Goal: Task Accomplishment & Management: Use online tool/utility

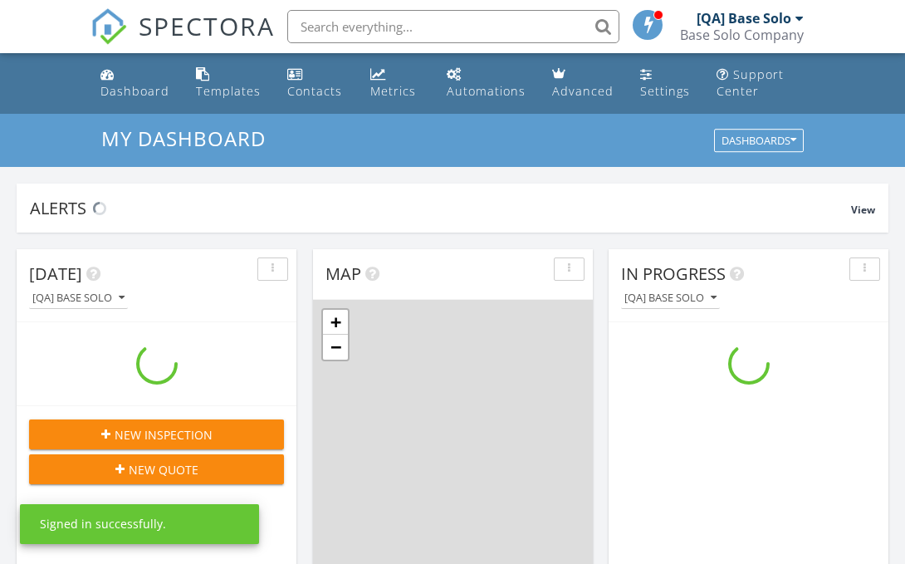
scroll to position [1513, 906]
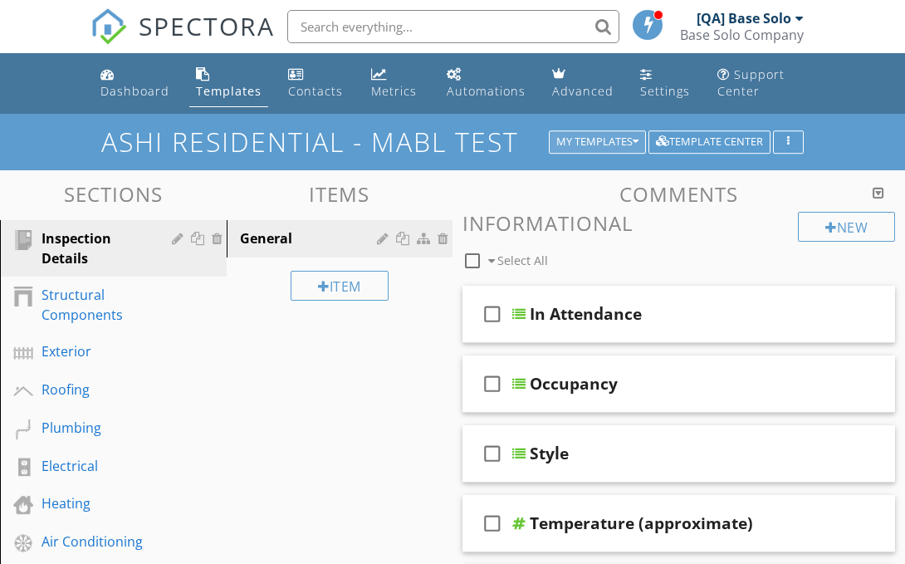
click at [595, 141] on div "My Templates" at bounding box center [598, 142] width 82 height 12
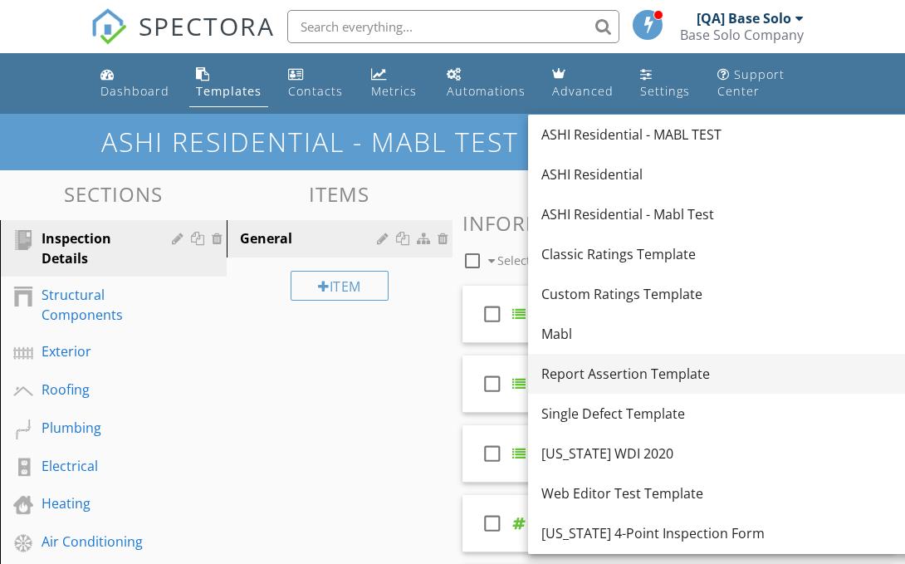
click at [711, 374] on div "Report Assertion Template" at bounding box center [728, 374] width 372 height 20
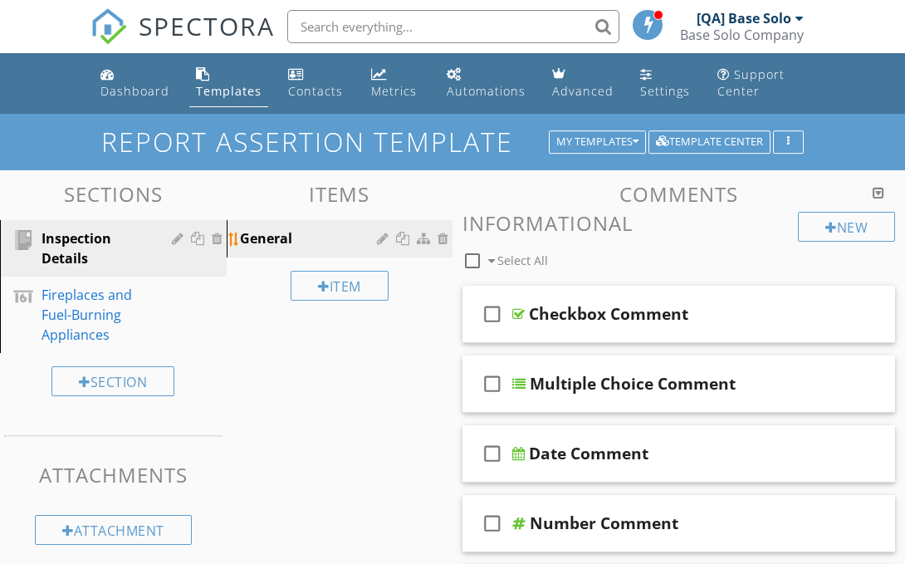
click at [341, 238] on div "General" at bounding box center [311, 238] width 143 height 20
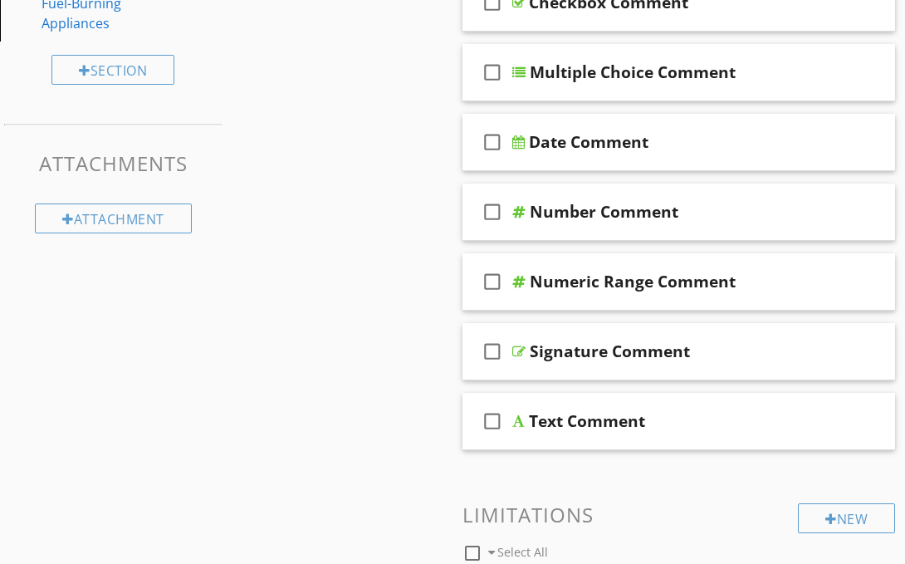
scroll to position [522, 0]
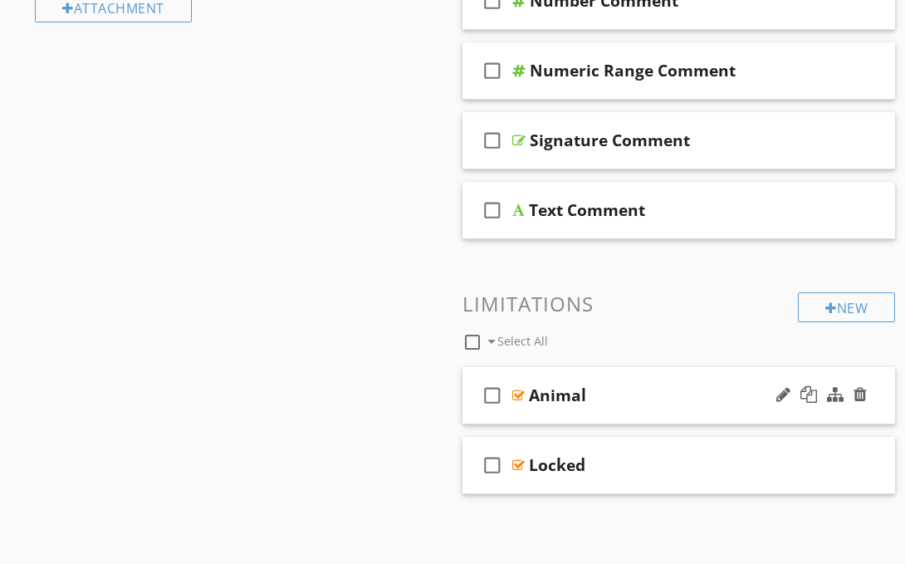
click at [679, 395] on div "Animal" at bounding box center [679, 395] width 300 height 20
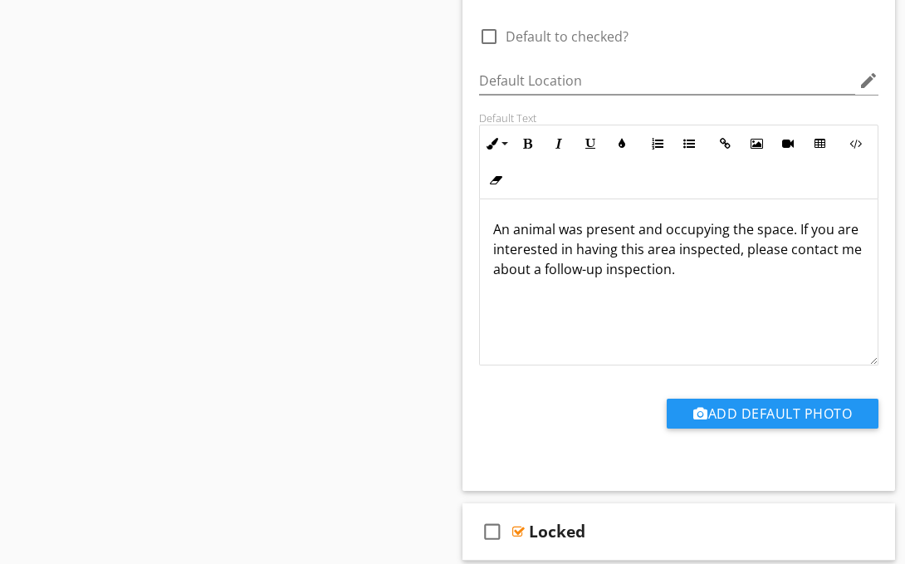
scroll to position [635, 0]
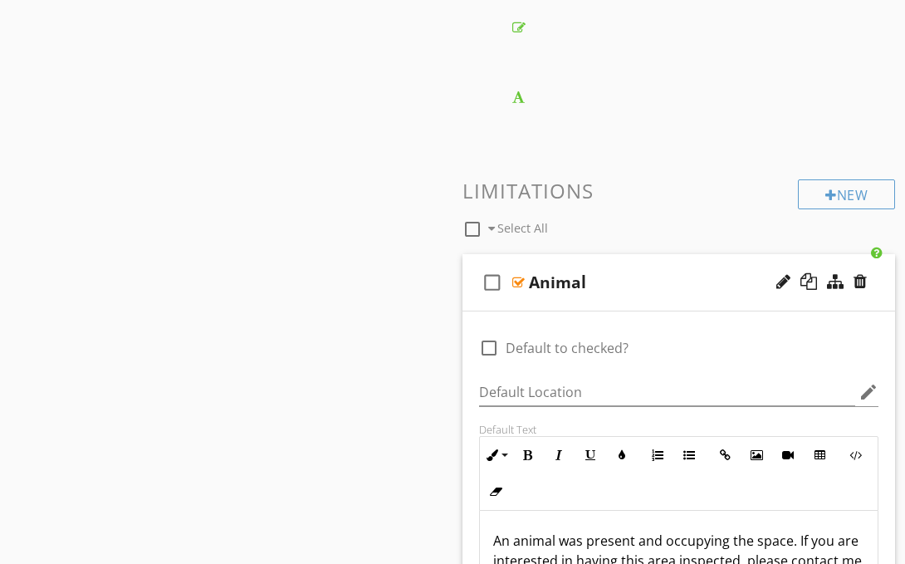
click at [679, 282] on div "Animal" at bounding box center [679, 282] width 300 height 20
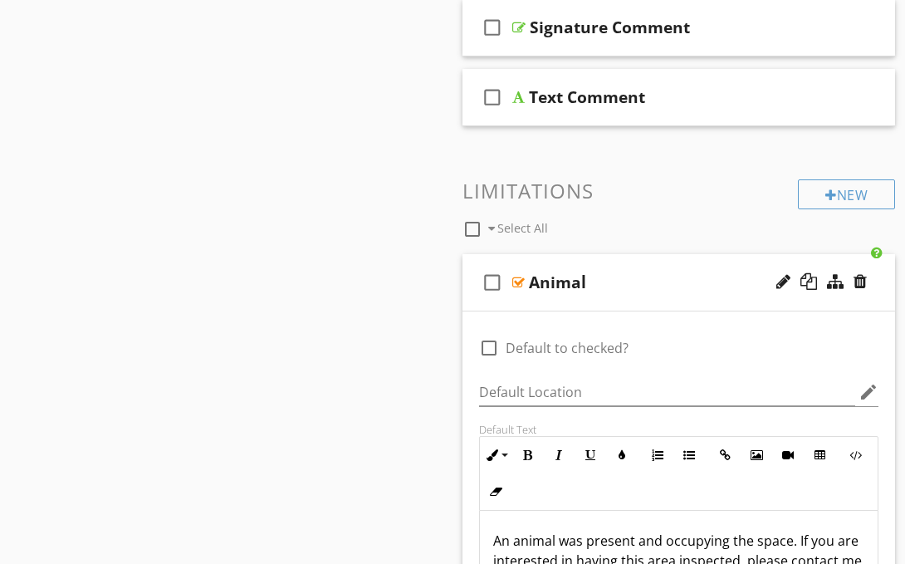
click at [679, 282] on div "Animal" at bounding box center [679, 282] width 300 height 20
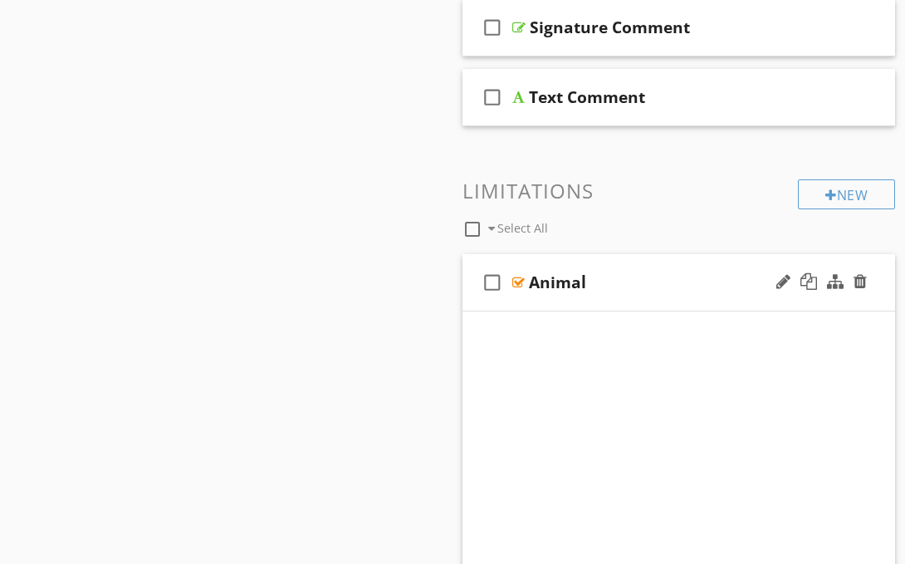
scroll to position [522, 0]
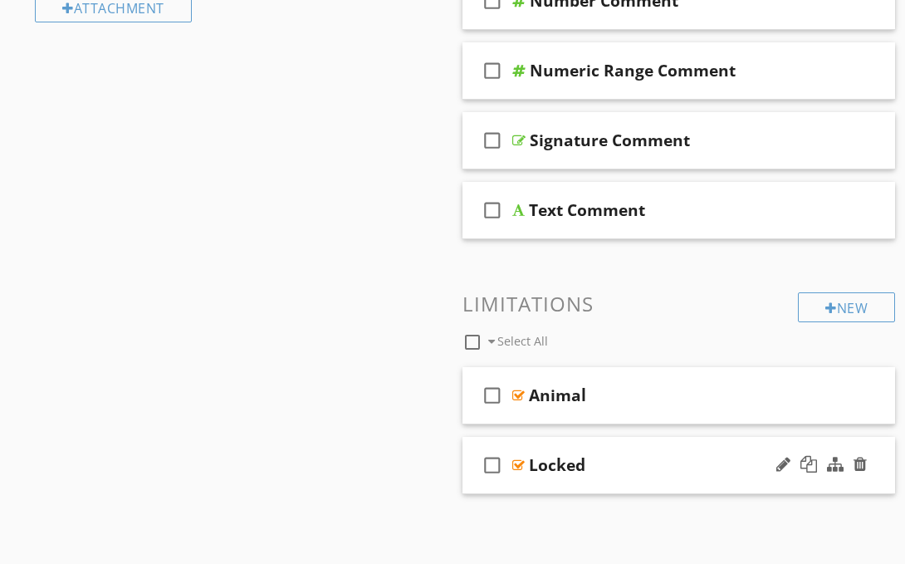
click at [679, 464] on div "Locked" at bounding box center [679, 465] width 300 height 20
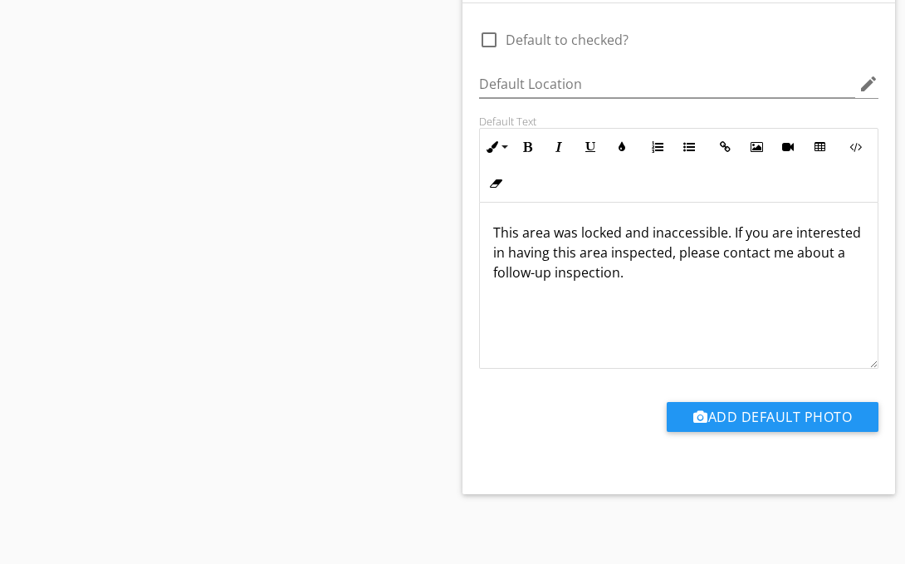
scroll to position [705, 0]
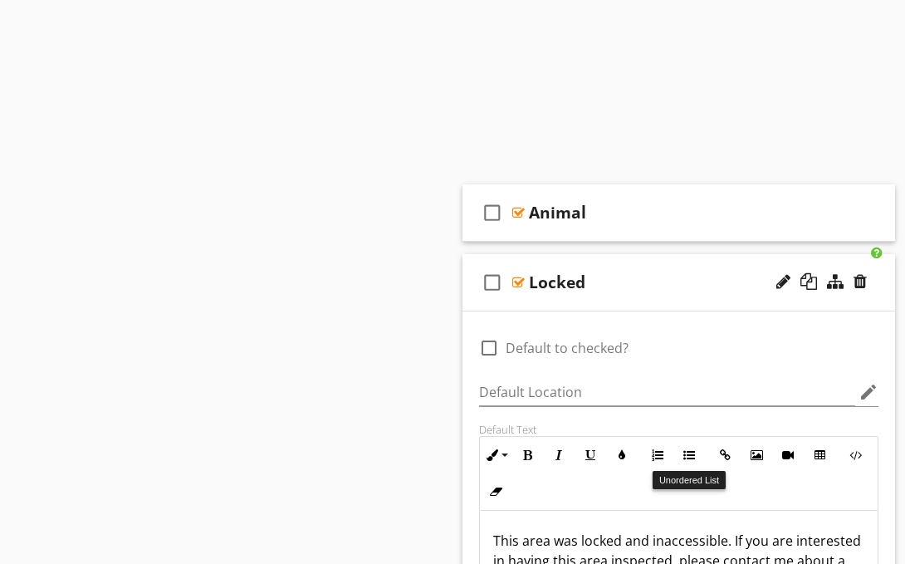
click at [679, 282] on div "Locked" at bounding box center [679, 282] width 300 height 20
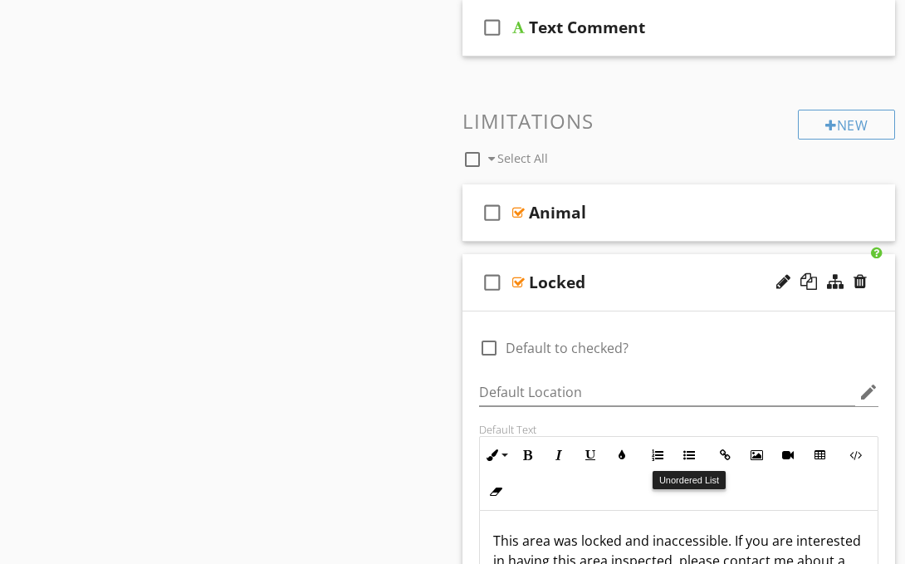
click at [679, 282] on div "Locked" at bounding box center [679, 282] width 300 height 20
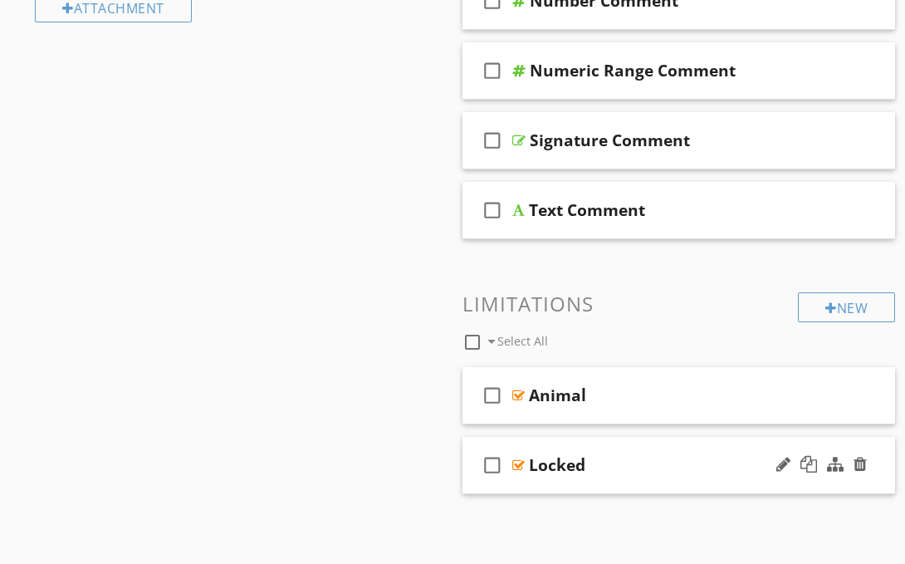
scroll to position [33, 0]
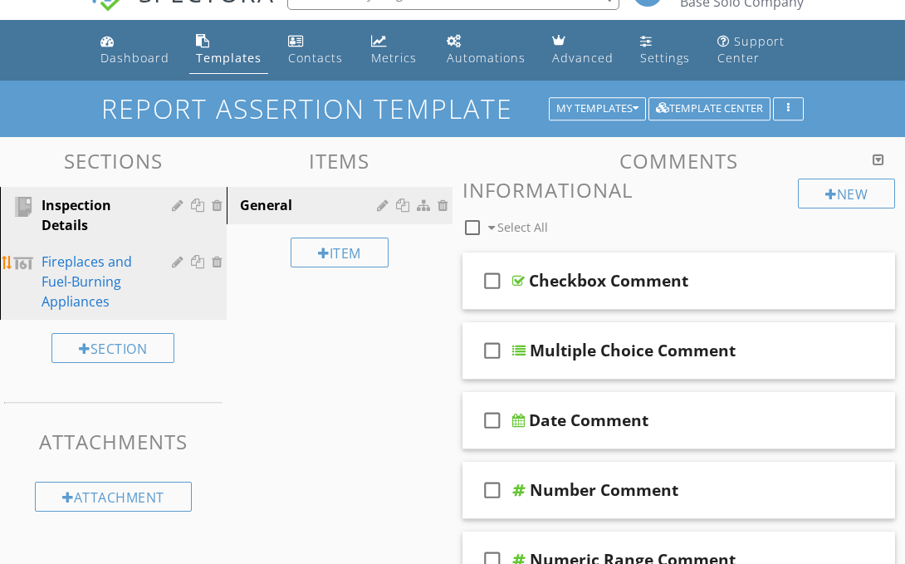
click at [94, 282] on div "Fireplaces and Fuel-Burning Appliances" at bounding box center [95, 282] width 106 height 60
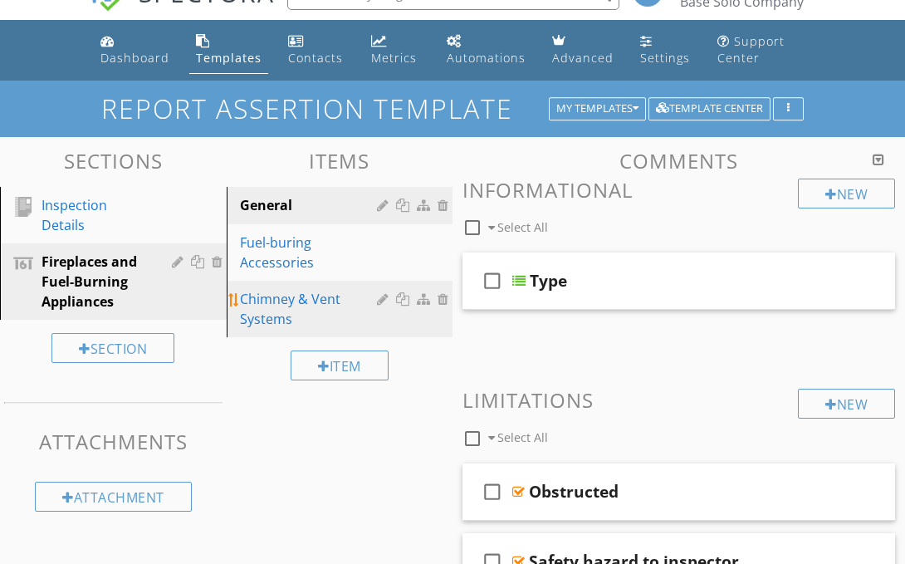
click at [311, 309] on div "Chimney & Vent Systems" at bounding box center [311, 309] width 143 height 40
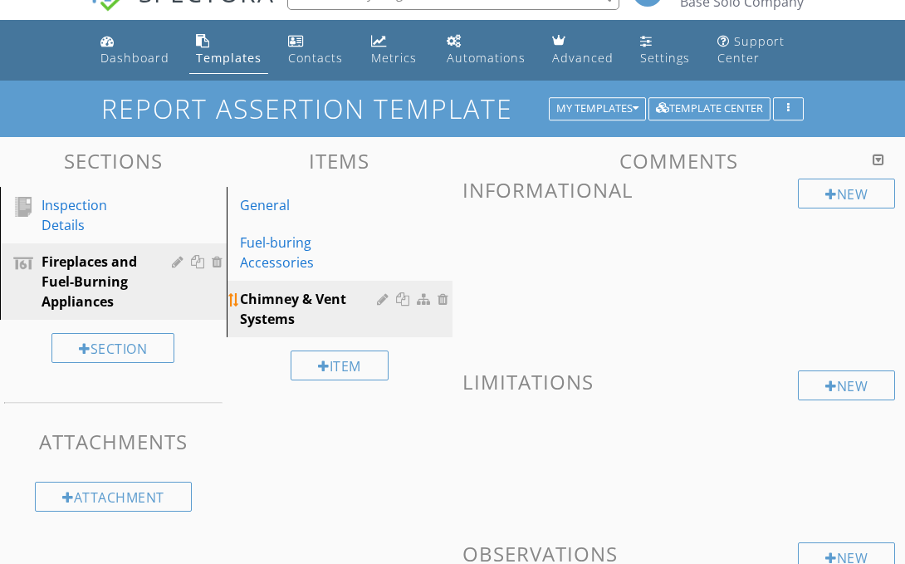
scroll to position [282, 0]
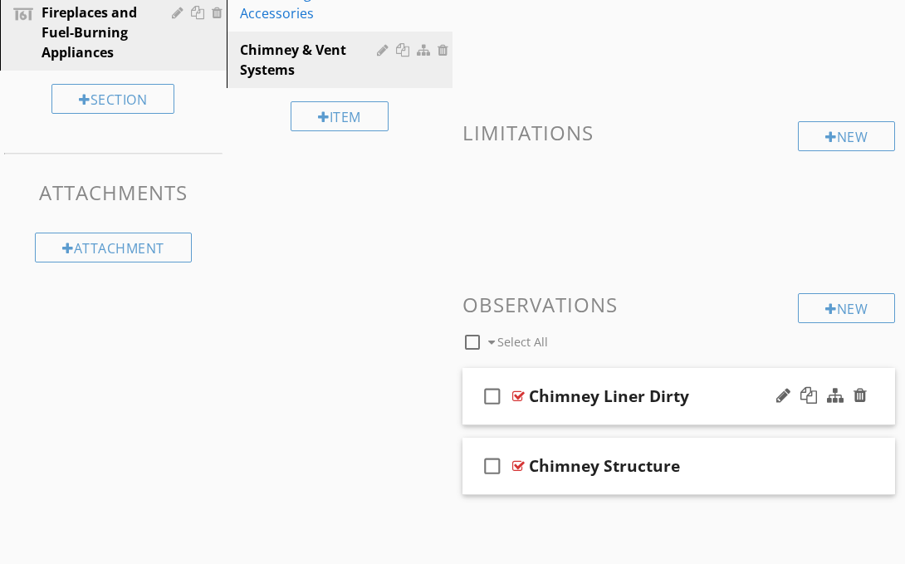
click at [679, 395] on div "Chimney Liner Dirty" at bounding box center [609, 396] width 160 height 20
click at [322, 405] on div "Sections Inspection Details Fireplaces and Fuel-Burning Appliances Section Atta…" at bounding box center [452, 218] width 905 height 660
click at [515, 394] on div at bounding box center [518, 396] width 12 height 13
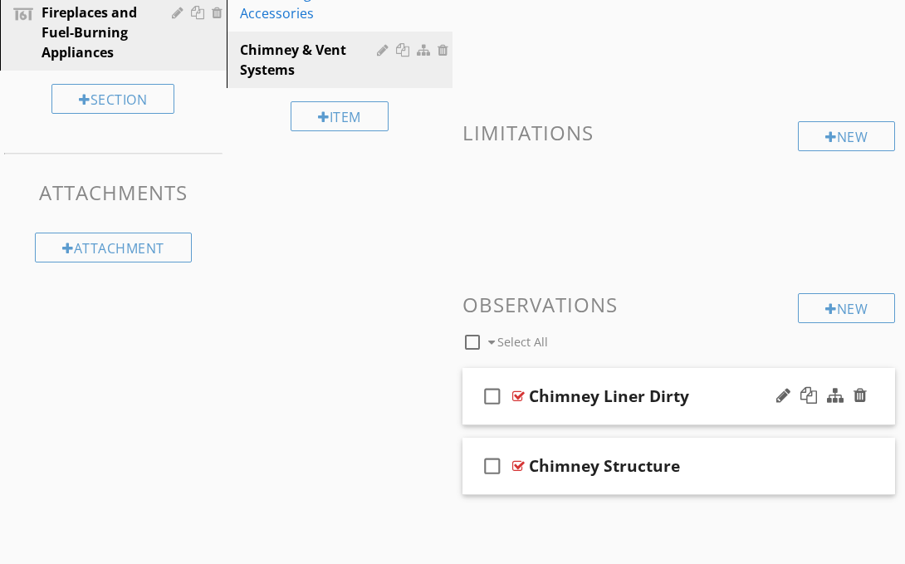
click at [516, 395] on div at bounding box center [518, 396] width 12 height 13
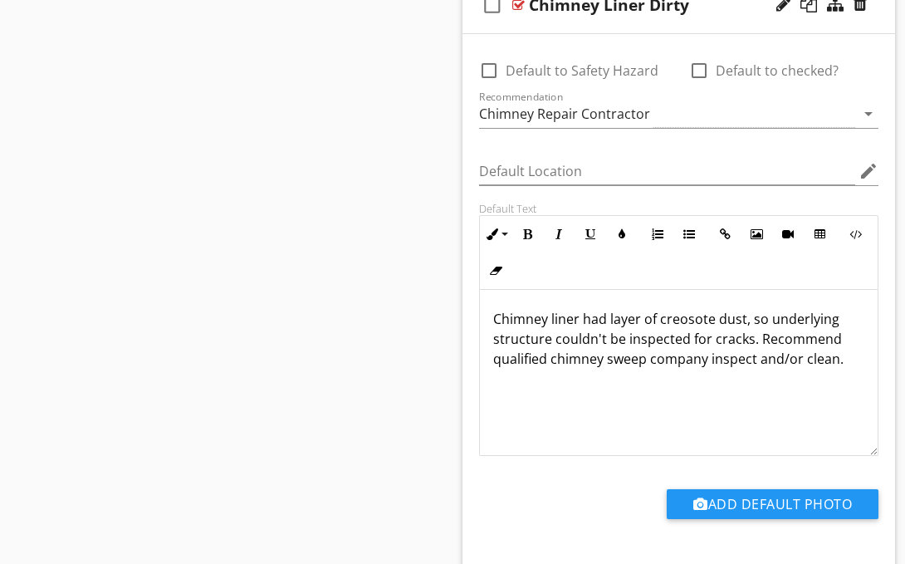
scroll to position [668, 0]
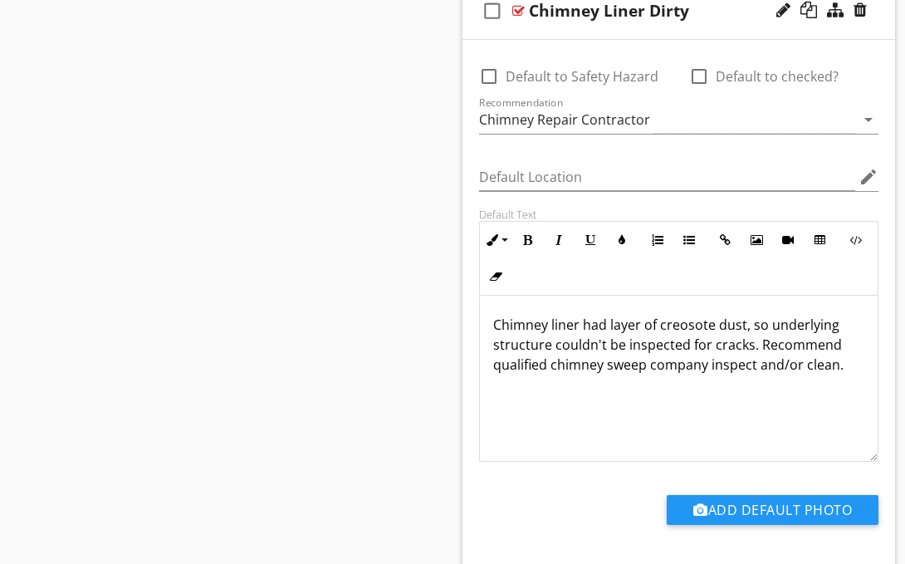
click at [679, 10] on div "Chimney Liner Dirty" at bounding box center [609, 11] width 160 height 20
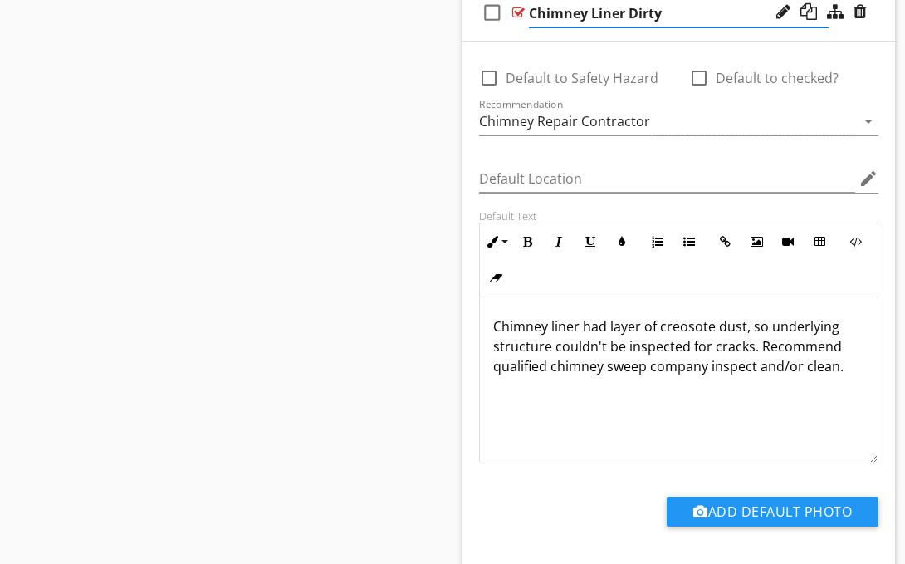
scroll to position [830, 0]
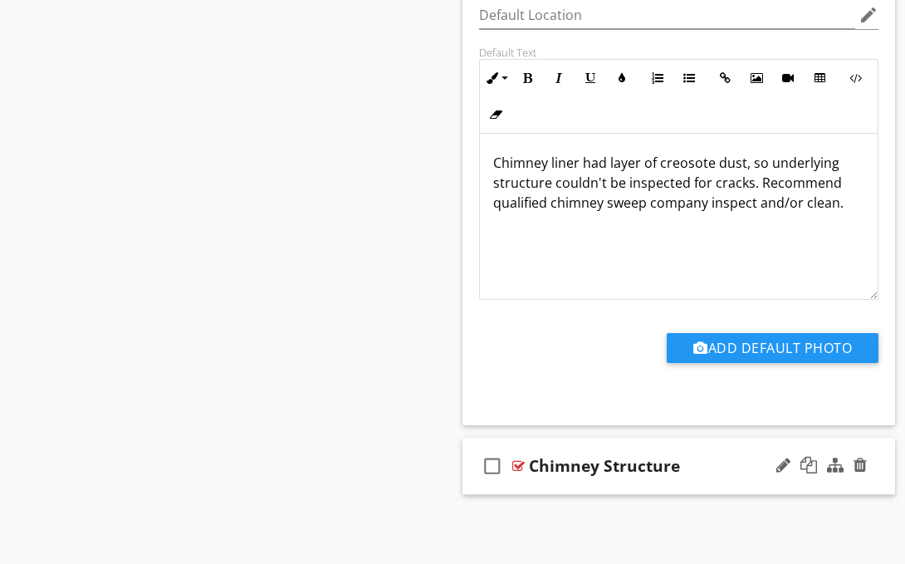
click at [679, 465] on div "Chimney Structure" at bounding box center [604, 466] width 151 height 20
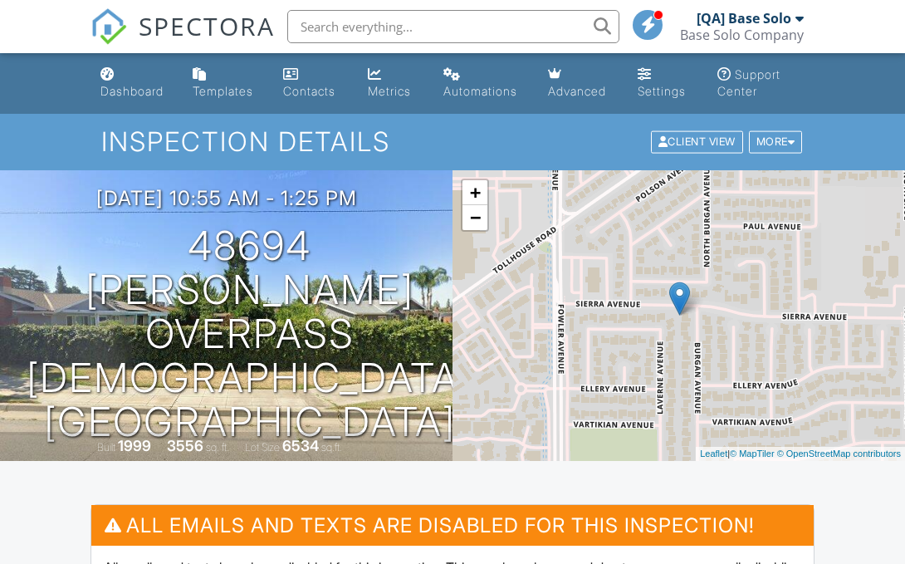
scroll to position [442, 0]
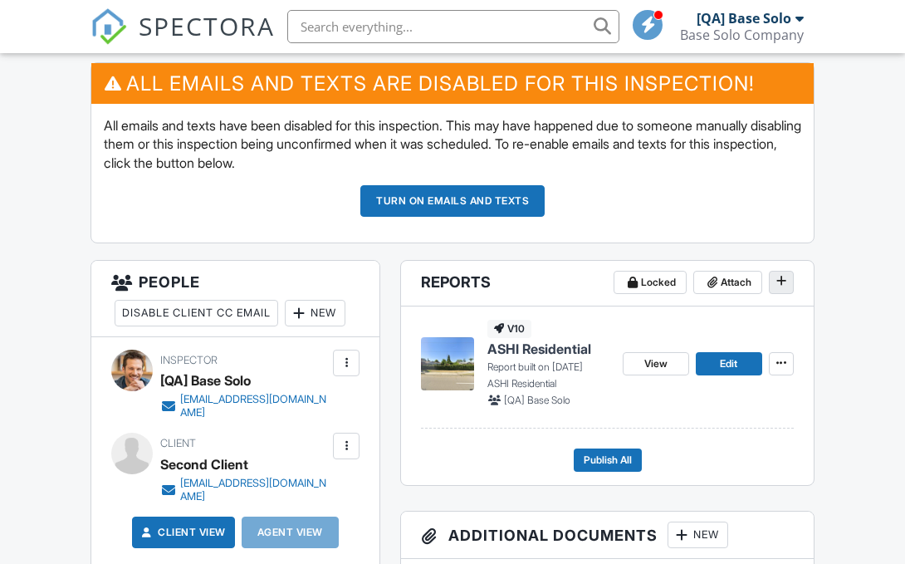
click at [781, 282] on icon at bounding box center [782, 281] width 10 height 12
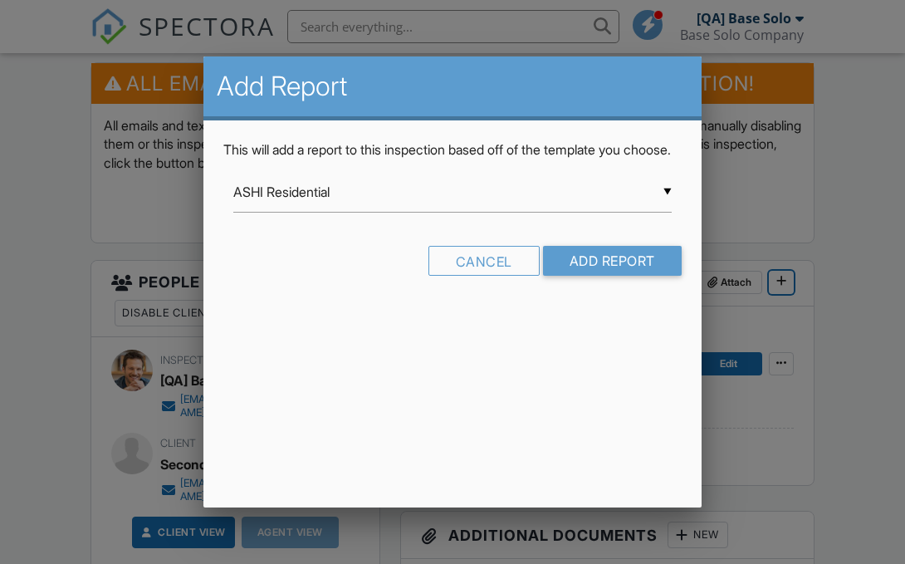
click at [453, 211] on input "ASHI Residential" at bounding box center [452, 192] width 439 height 41
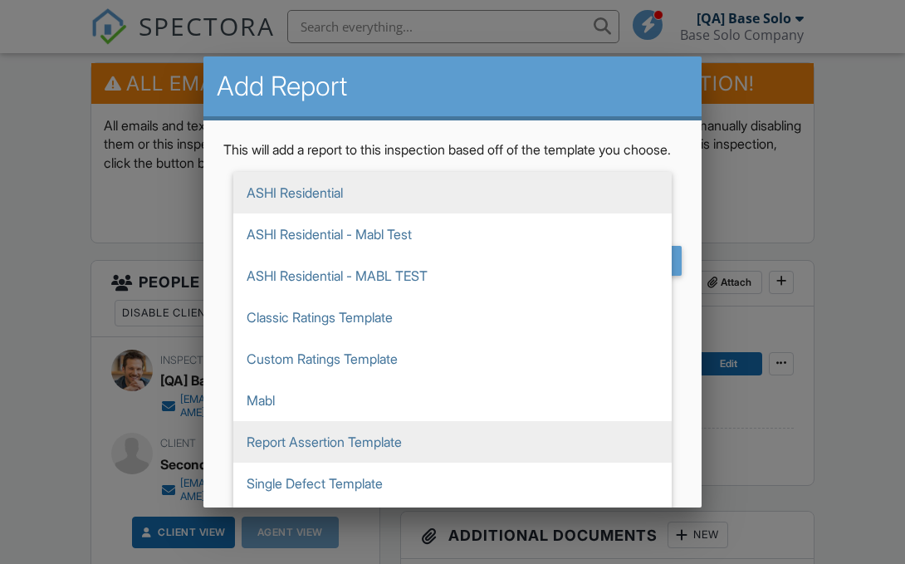
click at [453, 460] on span "Report Assertion Template" at bounding box center [452, 442] width 439 height 42
type input "Report Assertion Template"
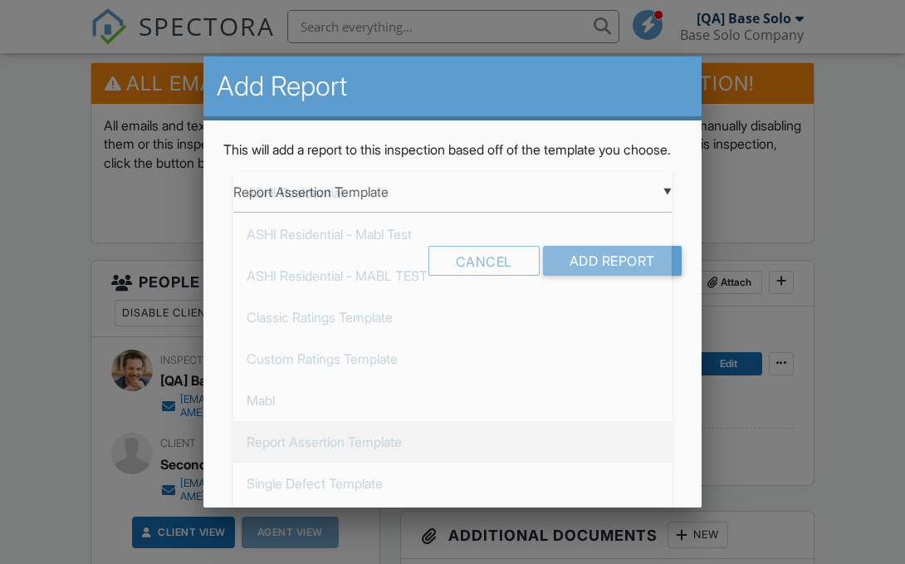
scroll to position [249, 0]
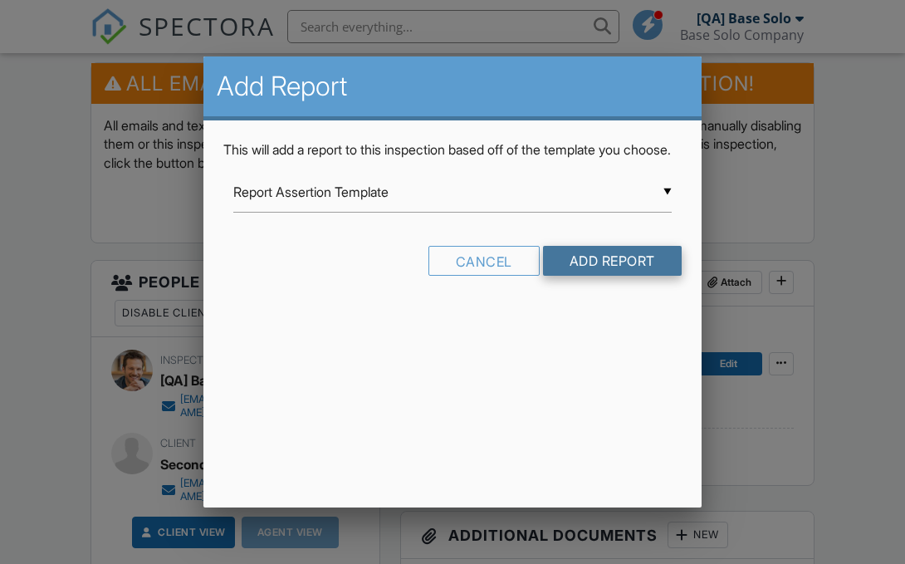
click at [610, 276] on input "Add Report" at bounding box center [612, 261] width 139 height 30
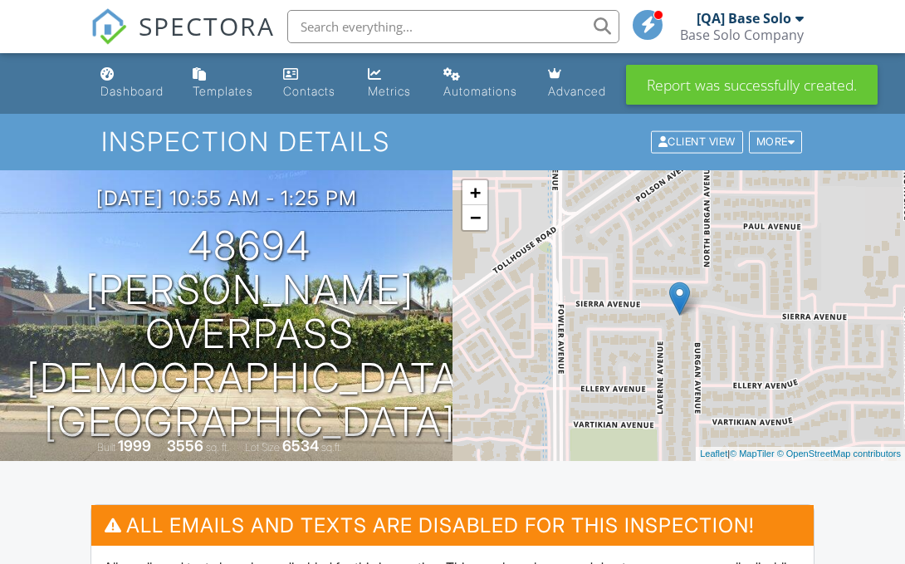
scroll to position [597, 0]
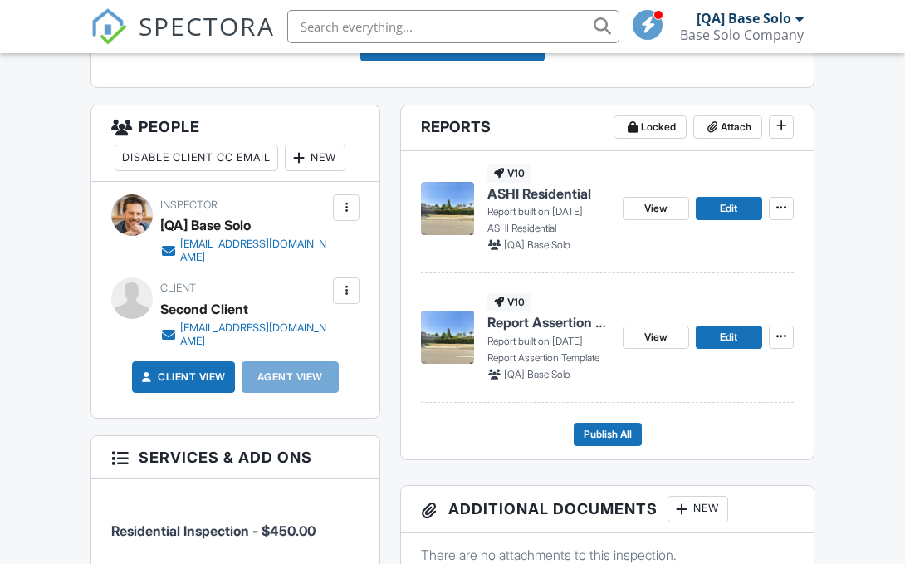
click at [569, 324] on span "Report Assertion Template" at bounding box center [549, 322] width 122 height 18
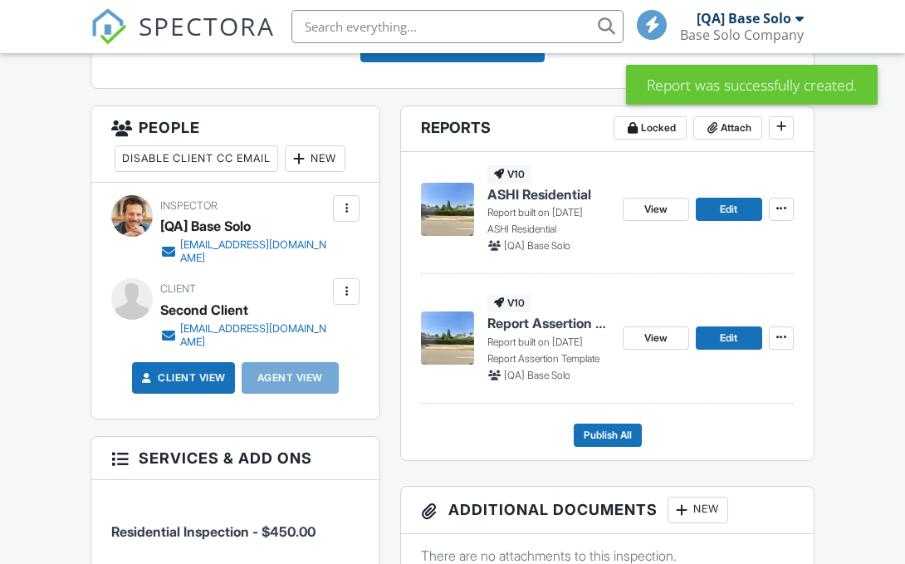
scroll to position [597, 0]
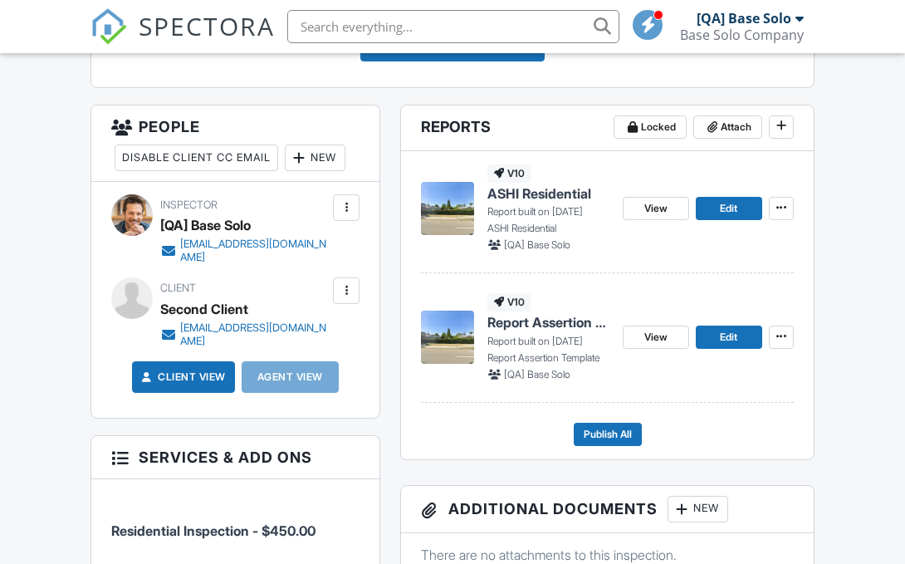
click at [548, 322] on span "Report Assertion Template" at bounding box center [549, 322] width 122 height 18
